Goal: Task Accomplishment & Management: Complete application form

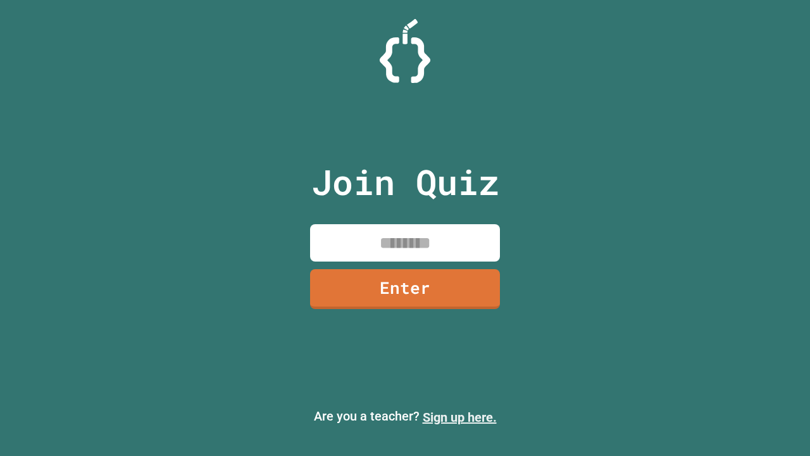
click at [459, 417] on link "Sign up here." at bounding box center [460, 416] width 74 height 15
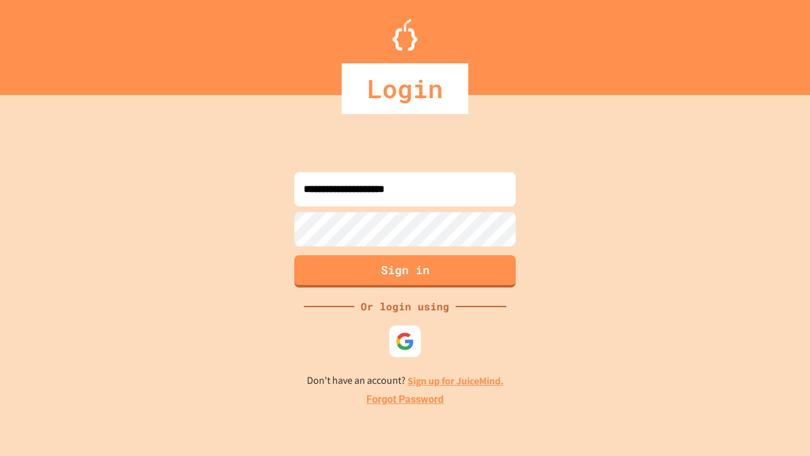
type input "**********"
